Goal: Task Accomplishment & Management: Manage account settings

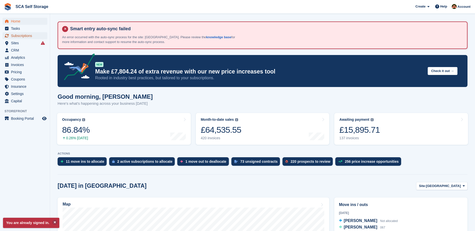
click at [30, 38] on span "Subscriptions" at bounding box center [26, 35] width 30 height 7
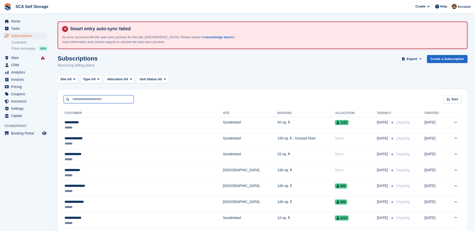
drag, startPoint x: 86, startPoint y: 100, endPoint x: 55, endPoint y: 112, distance: 33.4
click at [86, 100] on input "text" at bounding box center [99, 99] width 70 height 8
type input "***"
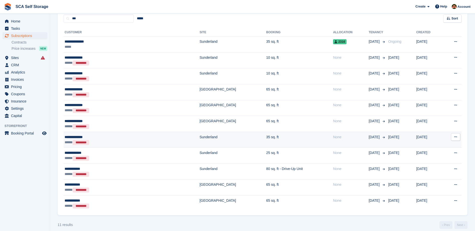
scroll to position [86, 0]
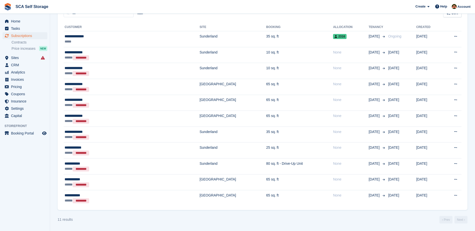
click at [43, 178] on aside "Home Tasks Subscriptions Subscriptions Subscriptions Contracts Price increases …" at bounding box center [25, 117] width 50 height 206
